Goal: Task Accomplishment & Management: Manage account settings

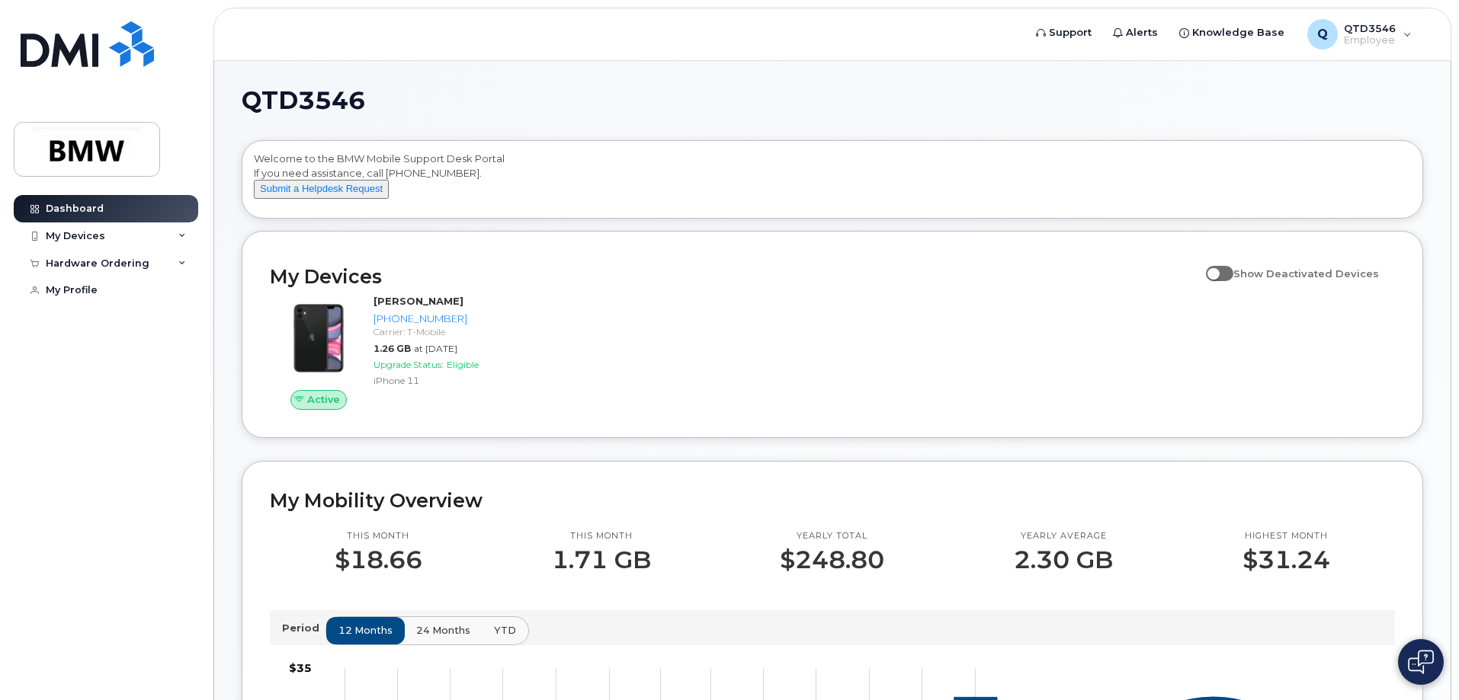
click at [1224, 281] on span at bounding box center [1219, 273] width 27 height 15
click at [1218, 271] on input "Show Deactivated Devices" at bounding box center [1212, 265] width 12 height 12
click at [1233, 281] on span at bounding box center [1219, 273] width 27 height 15
click at [1218, 271] on input "Show Deactivated Devices" at bounding box center [1212, 265] width 12 height 12
checkbox input "false"
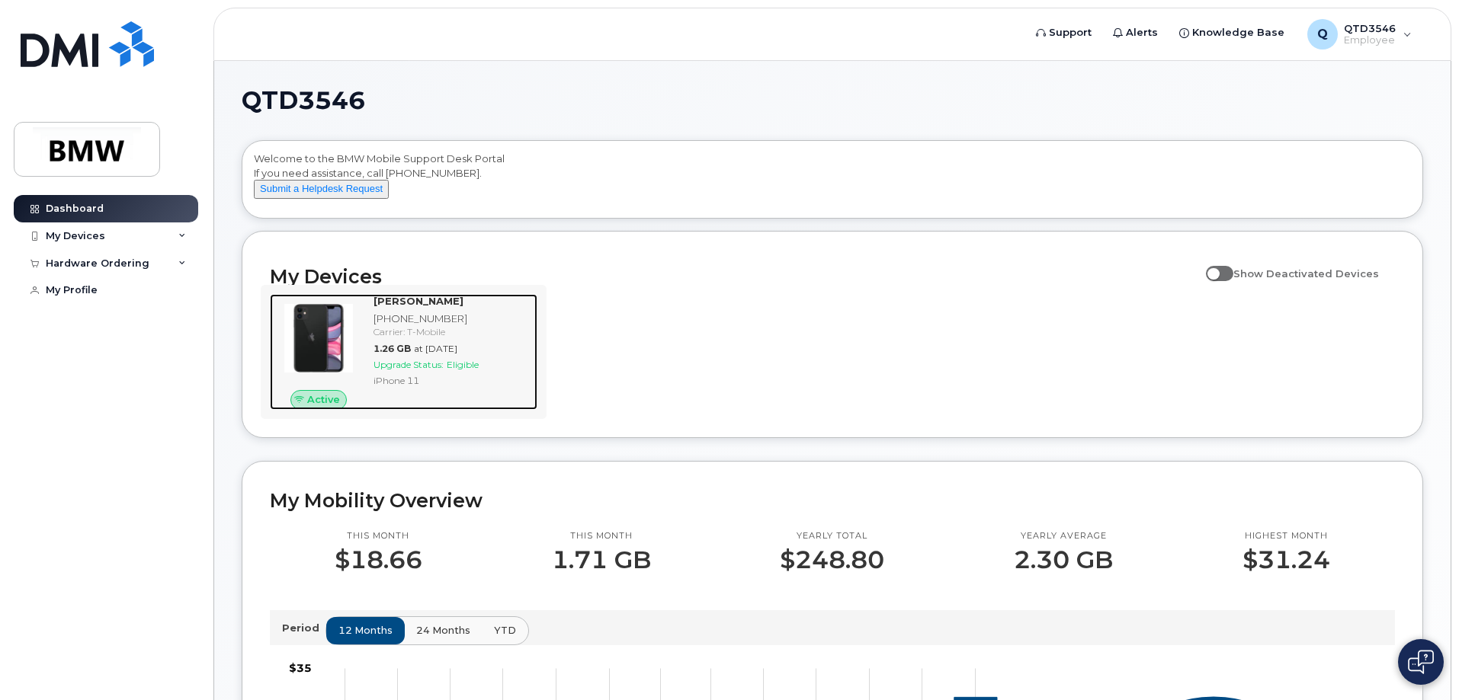
click at [332, 404] on div "Active" at bounding box center [318, 400] width 57 height 20
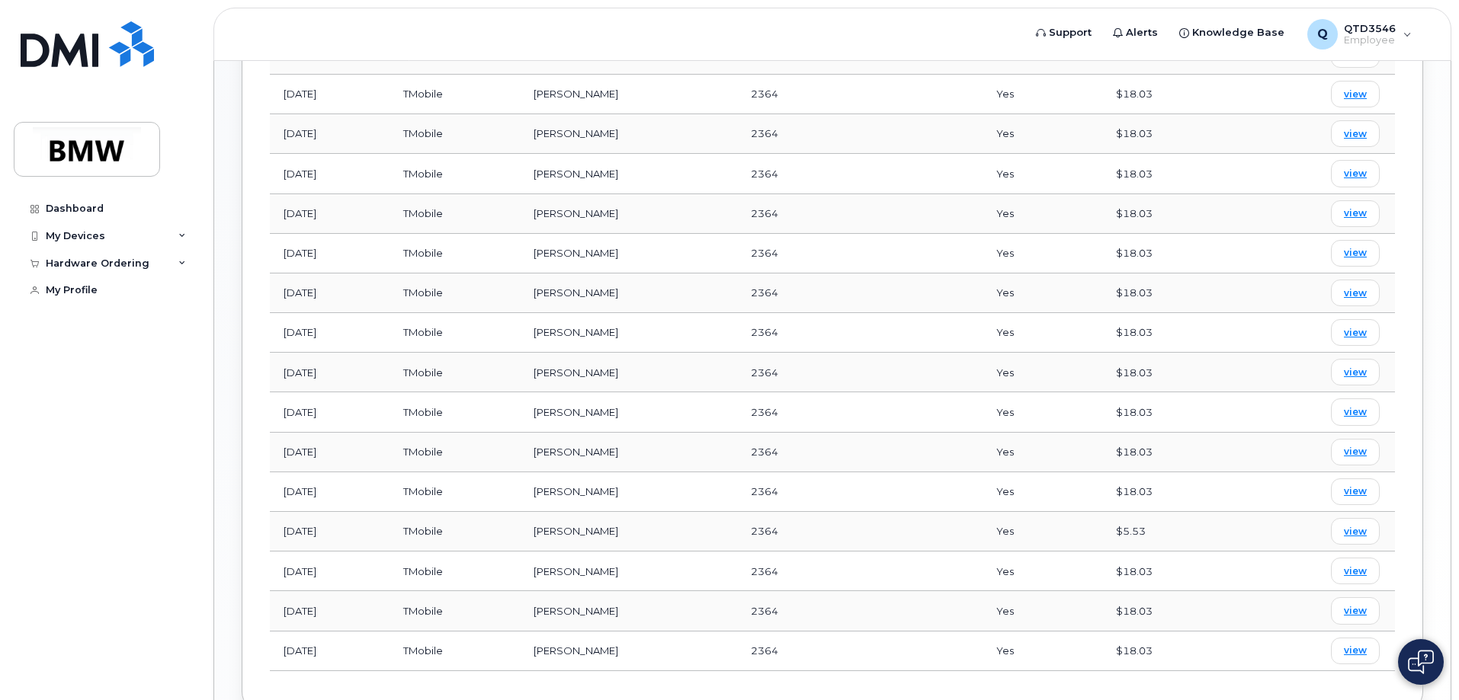
scroll to position [885, 0]
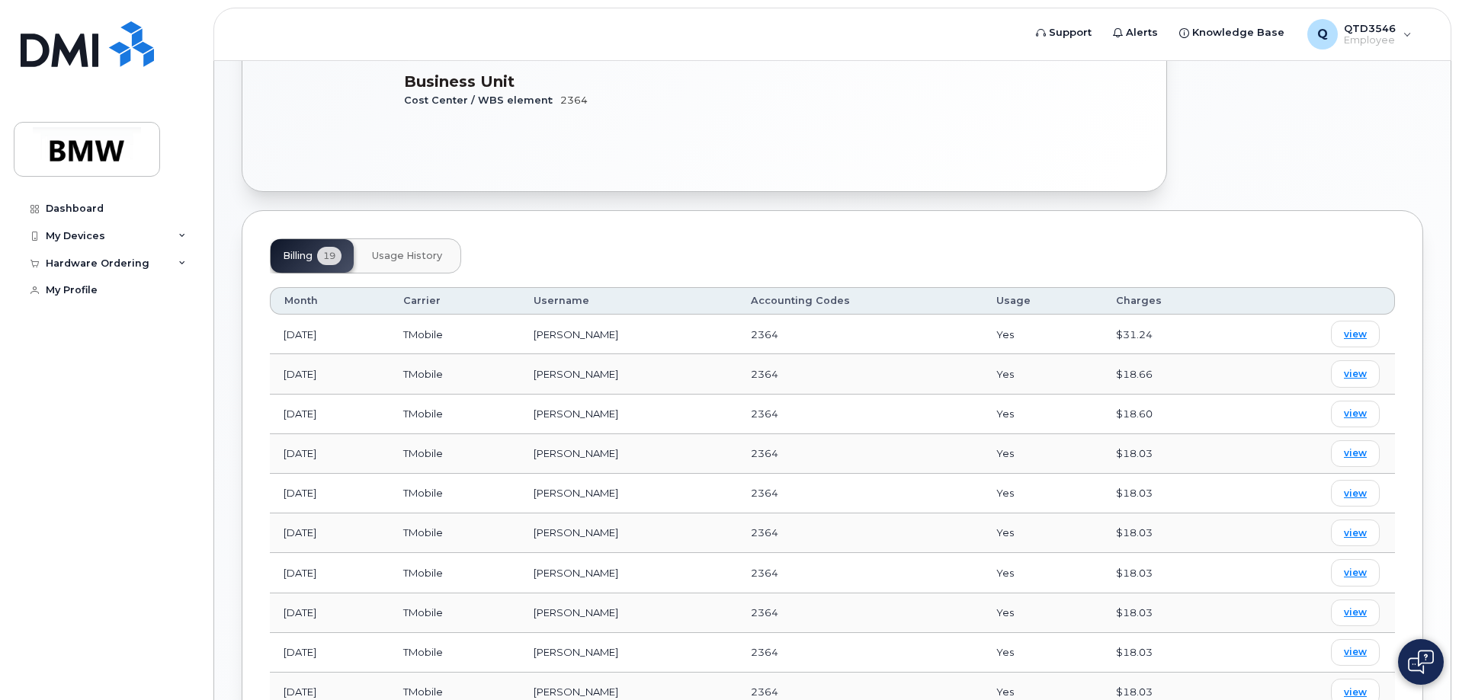
drag, startPoint x: 1045, startPoint y: 607, endPoint x: 1071, endPoint y: 527, distance: 84.8
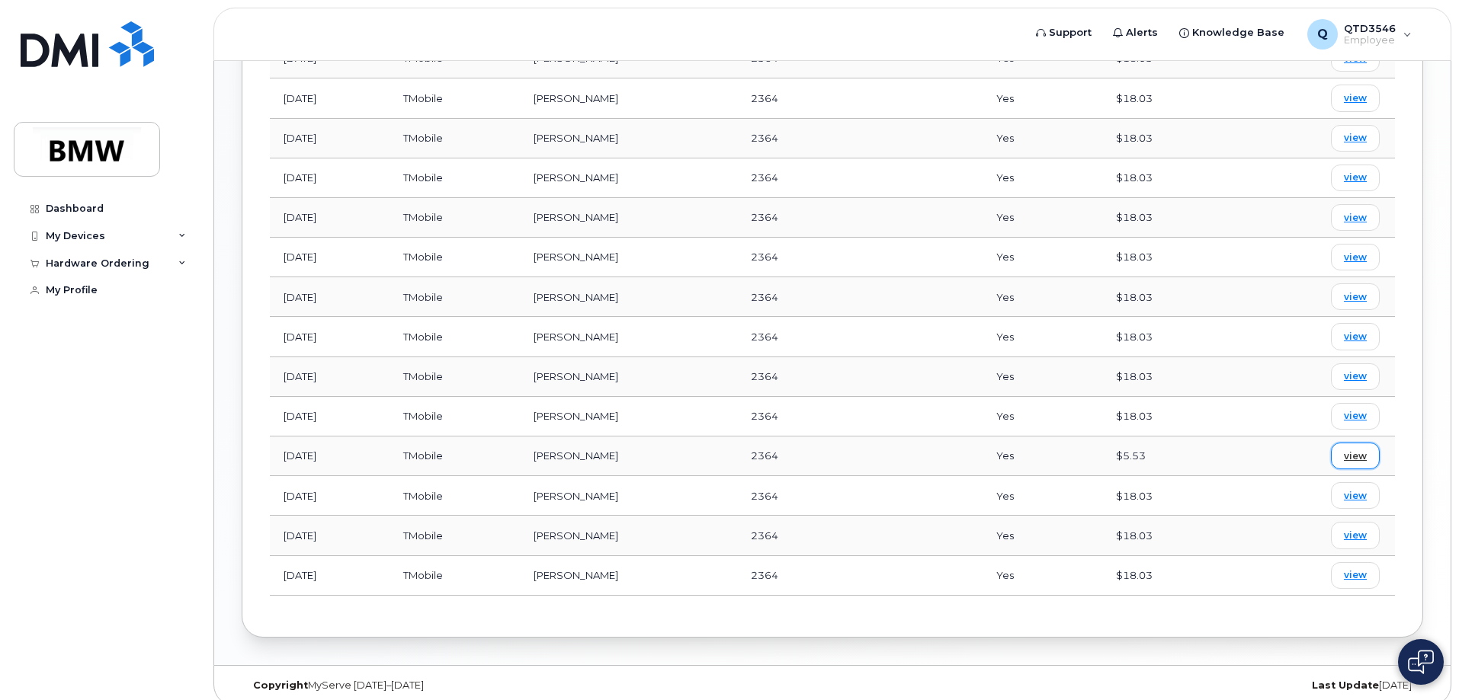
click at [1344, 444] on link "view" at bounding box center [1355, 456] width 49 height 27
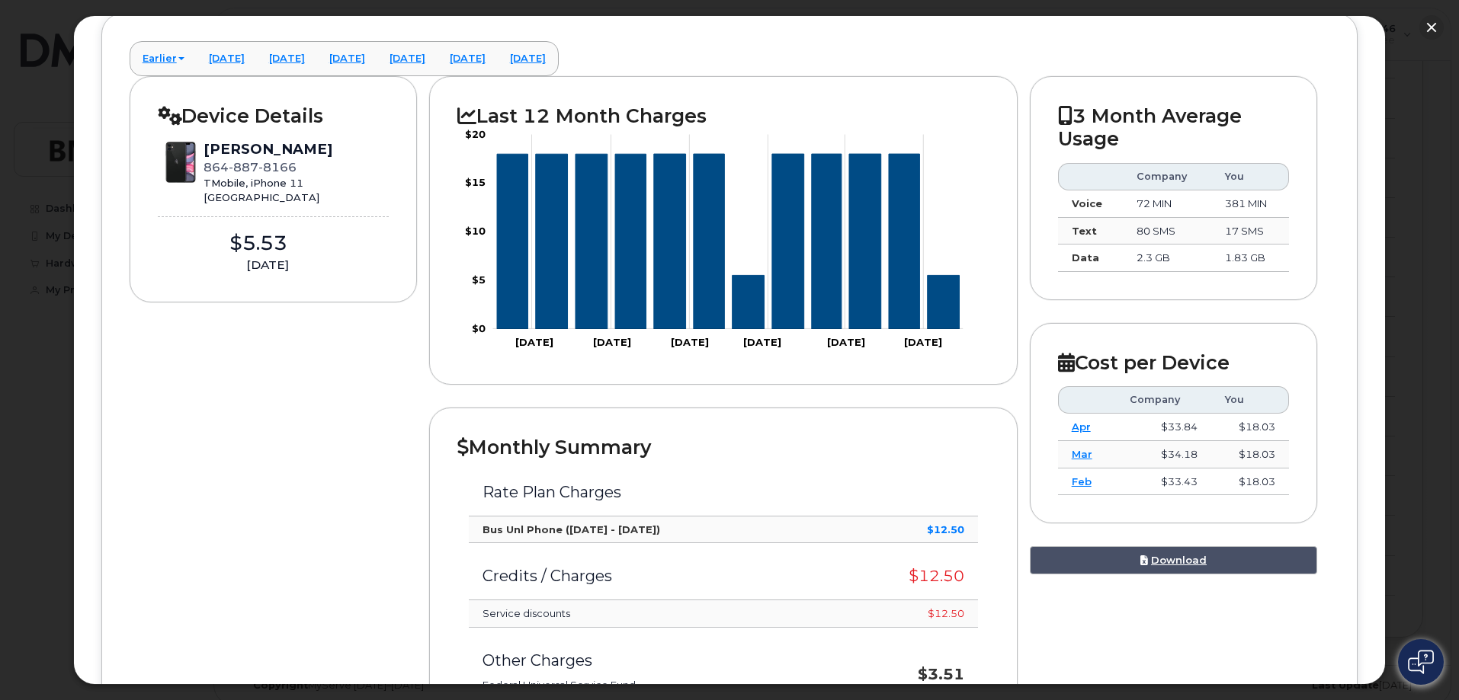
scroll to position [0, 0]
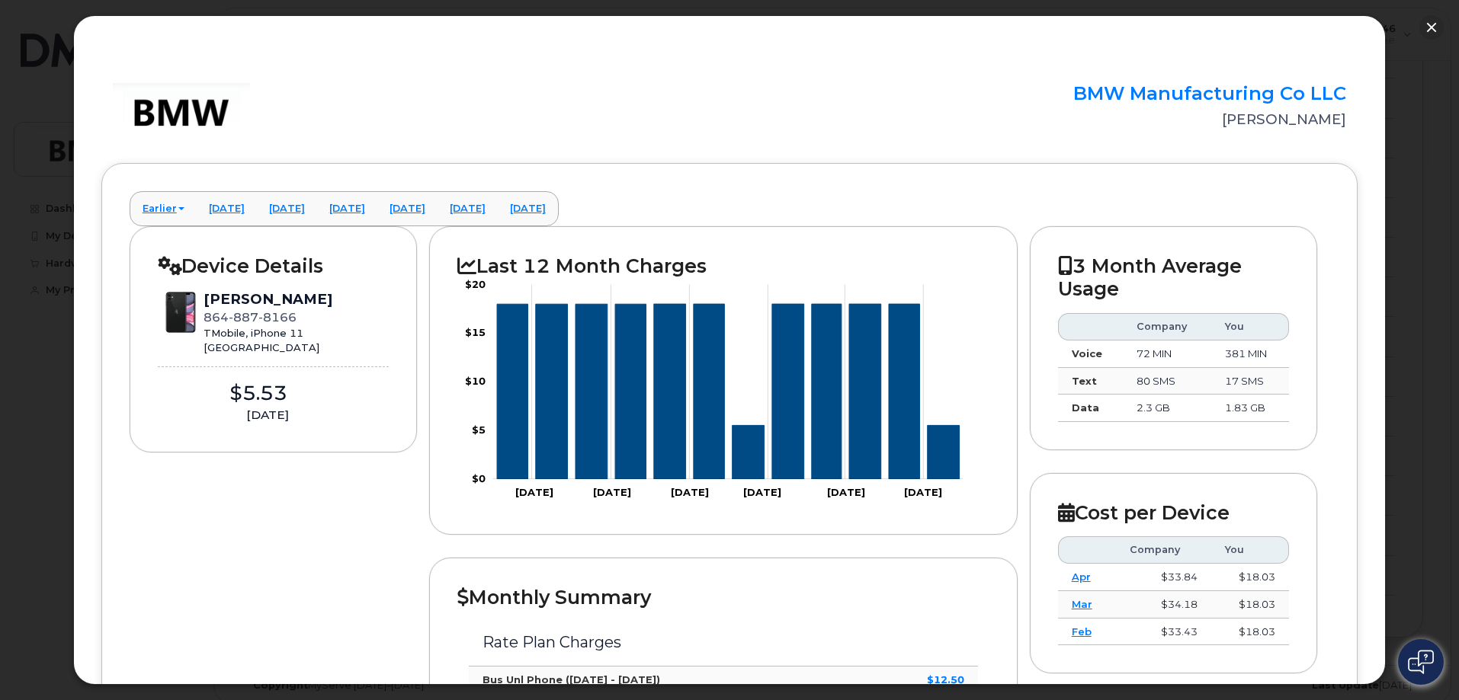
drag, startPoint x: 902, startPoint y: 393, endPoint x: 896, endPoint y: 218, distance: 175.4
click at [1424, 33] on button "button" at bounding box center [1431, 27] width 24 height 24
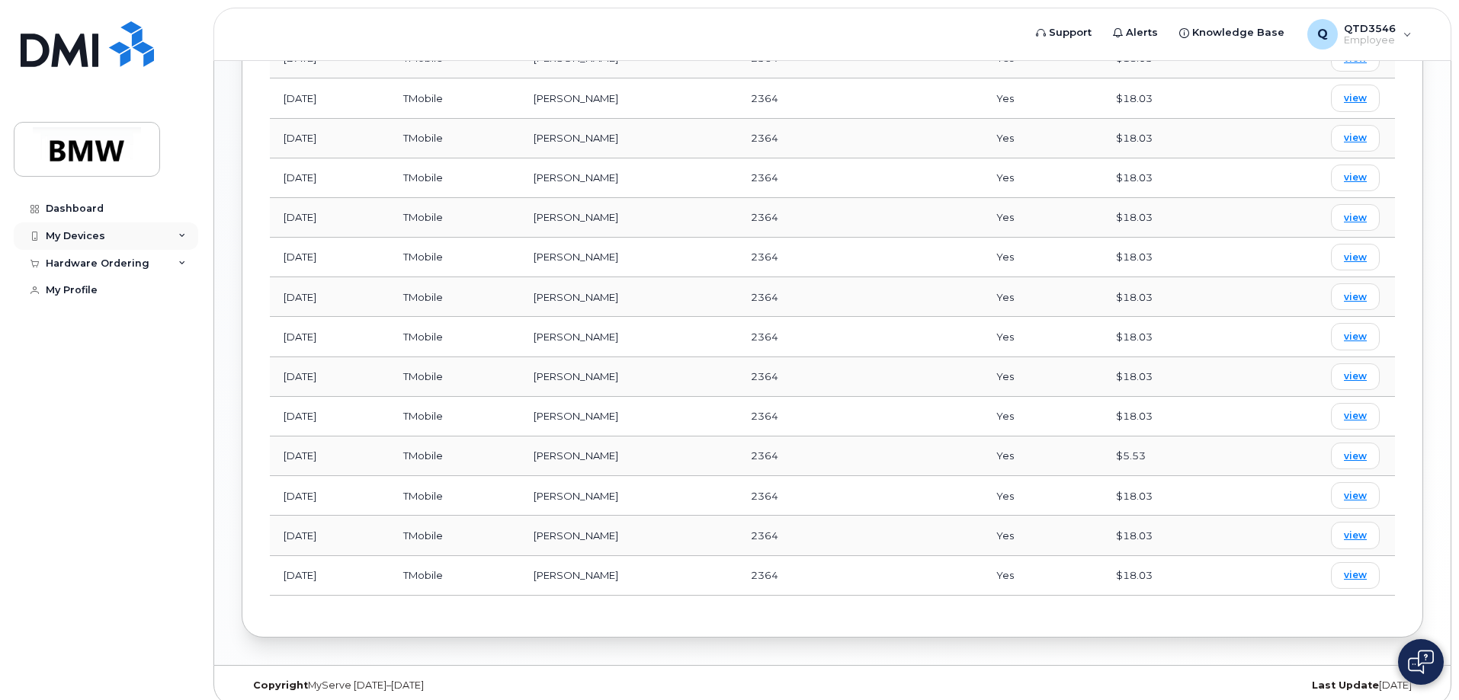
click at [164, 239] on div "My Devices" at bounding box center [106, 236] width 184 height 27
click at [83, 215] on link "Dashboard" at bounding box center [106, 208] width 184 height 27
